Goal: Navigation & Orientation: Find specific page/section

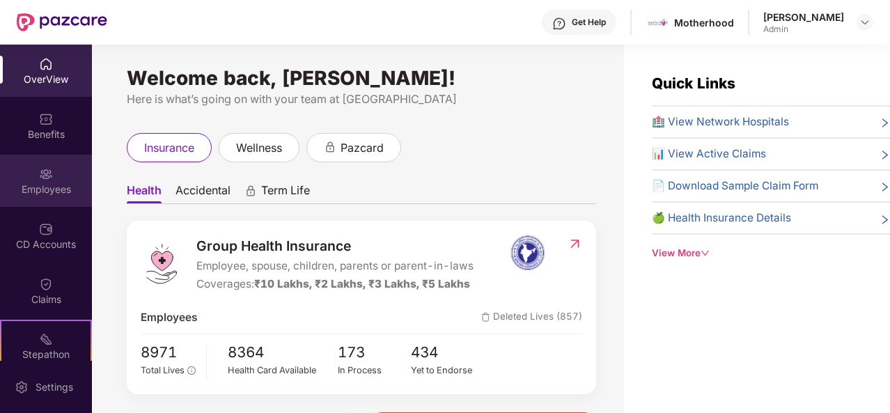
click at [47, 186] on div "Employees" at bounding box center [46, 189] width 92 height 14
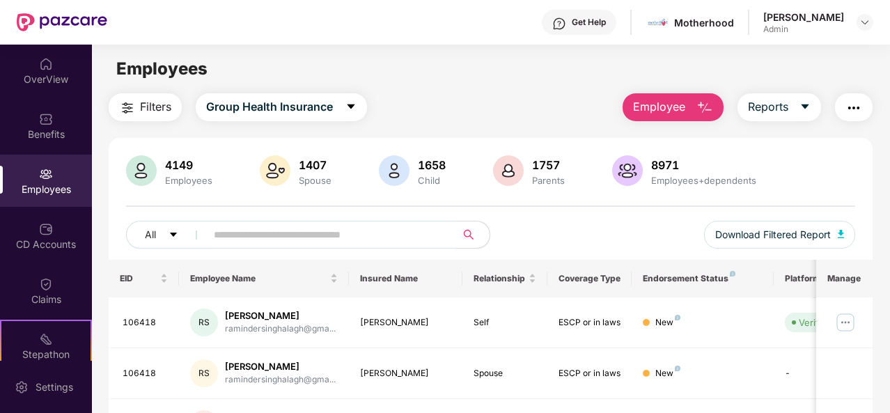
click at [276, 237] on input "text" at bounding box center [325, 234] width 223 height 21
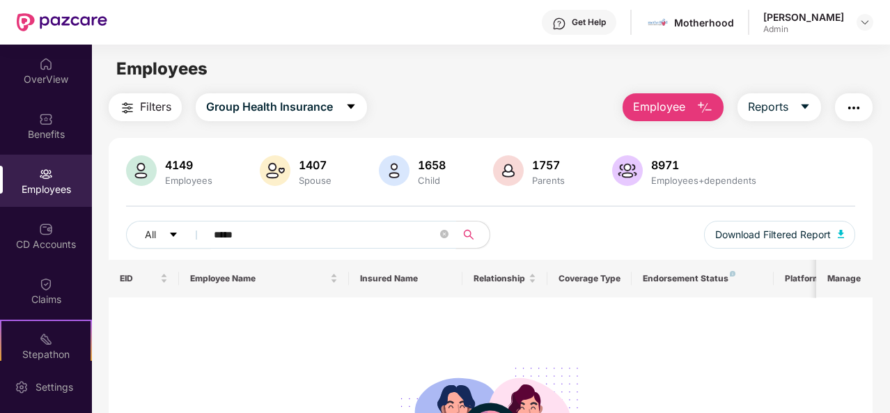
type input "*****"
click at [461, 94] on div "Filters Group Health Insurance Employee Reports" at bounding box center [491, 107] width 764 height 28
click at [47, 267] on div "Claims" at bounding box center [46, 291] width 92 height 52
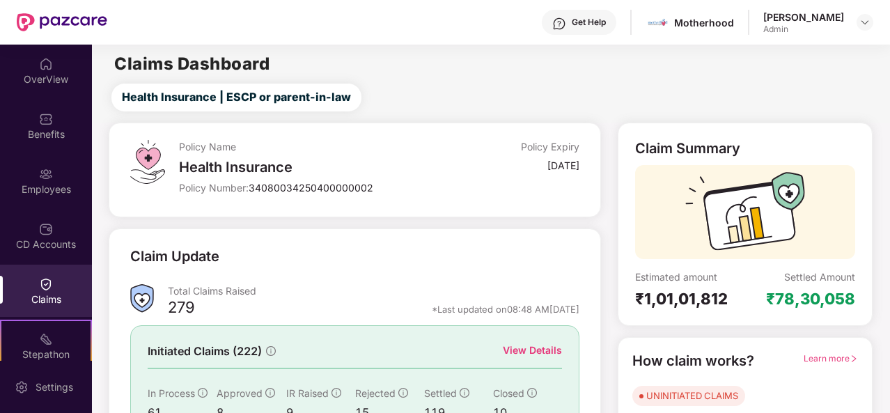
click at [845, 89] on div "Health Insurance | ESCP or parent-in-law" at bounding box center [493, 98] width 792 height 28
click at [883, 93] on div "Health Insurance | ESCP or parent-in-law" at bounding box center [493, 98] width 792 height 28
click at [854, 91] on div "Health Insurance | ESCP or parent-in-law" at bounding box center [493, 98] width 792 height 28
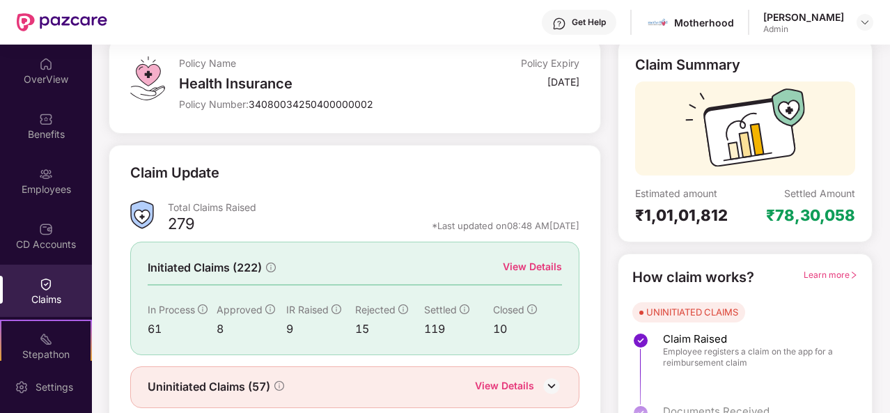
scroll to position [131, 0]
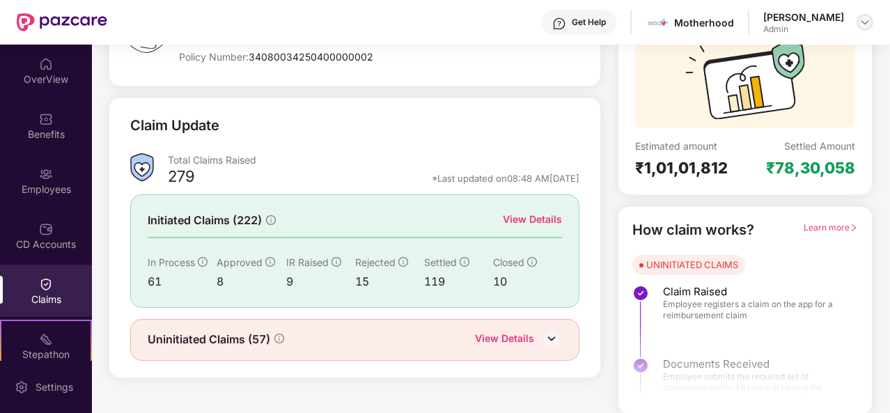
click at [862, 23] on img at bounding box center [864, 22] width 11 height 11
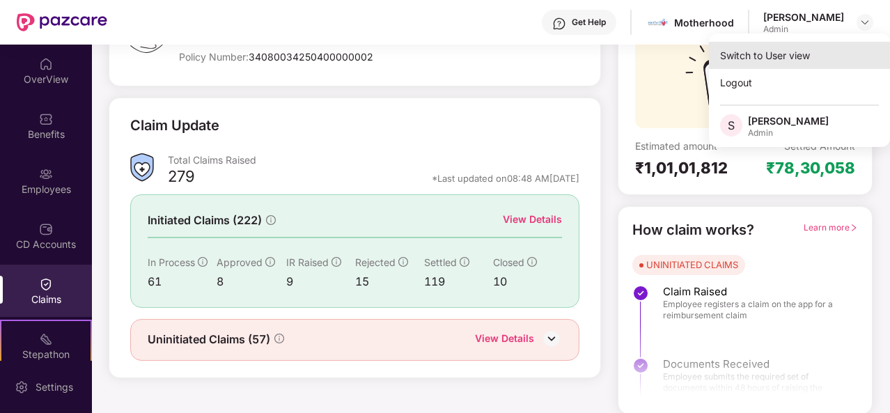
click at [807, 63] on div "Switch to User view" at bounding box center [799, 55] width 181 height 27
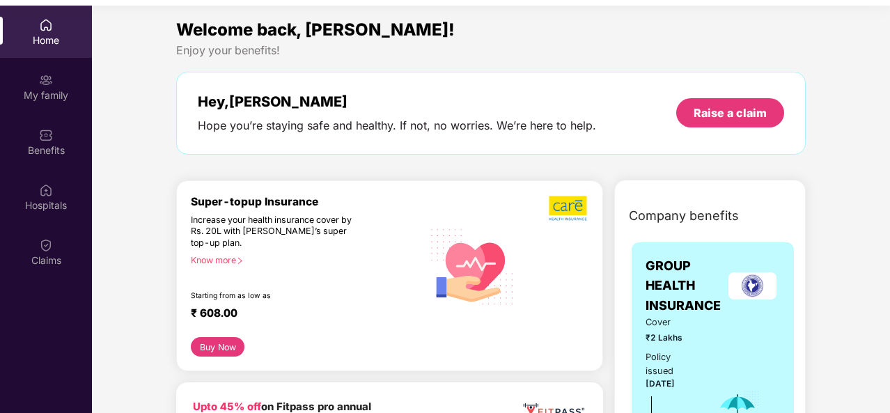
scroll to position [78, 0]
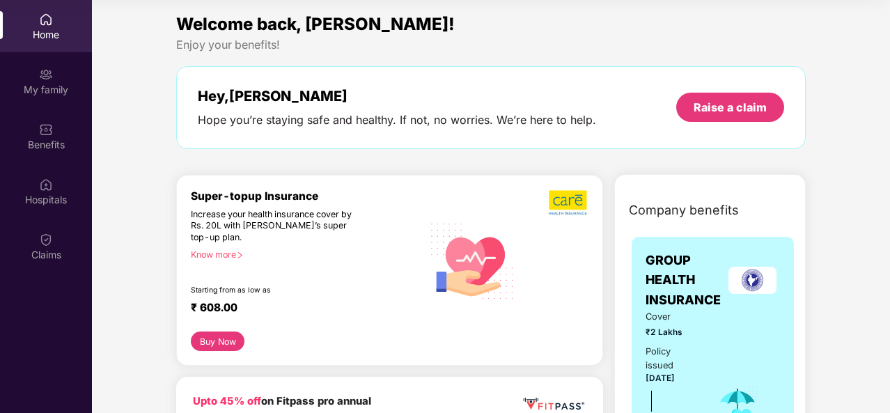
click at [526, 39] on div "Enjoy your benefits!" at bounding box center [490, 45] width 629 height 15
click at [544, 63] on div "Welcome back, [PERSON_NAME]! Enjoy your benefits! Hey, [PERSON_NAME] Hope you’r…" at bounding box center [491, 87] width 640 height 152
click at [56, 91] on div "My family" at bounding box center [46, 90] width 92 height 14
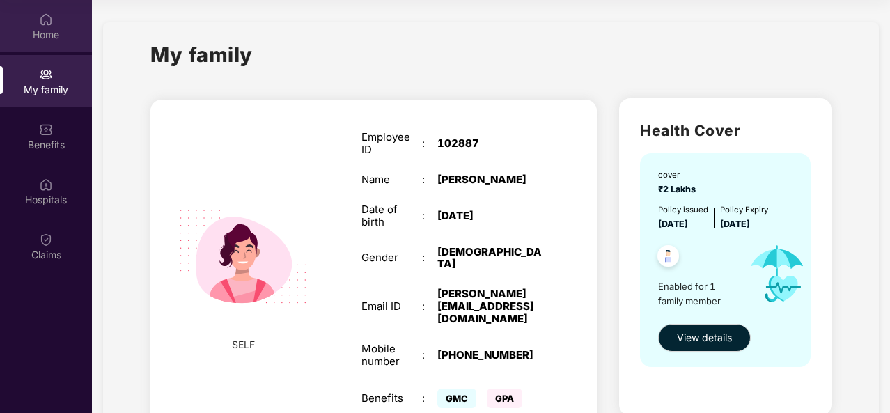
click at [31, 29] on div "Home" at bounding box center [46, 35] width 92 height 14
